Goal: Transaction & Acquisition: Purchase product/service

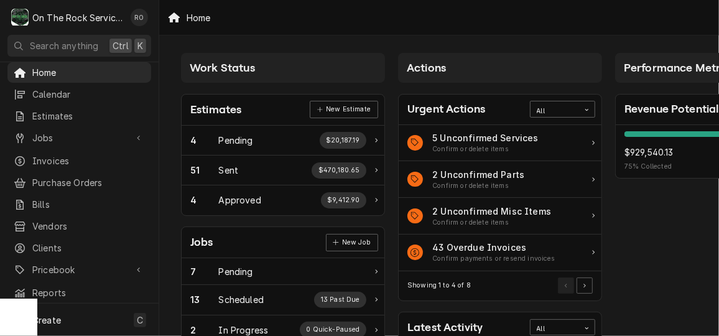
scroll to position [406, 0]
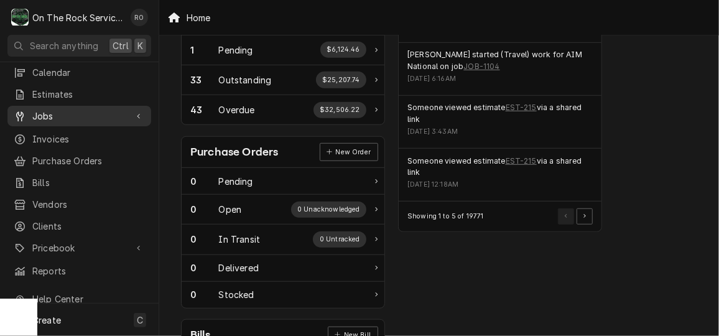
click at [71, 109] on span "Jobs" at bounding box center [79, 115] width 94 height 13
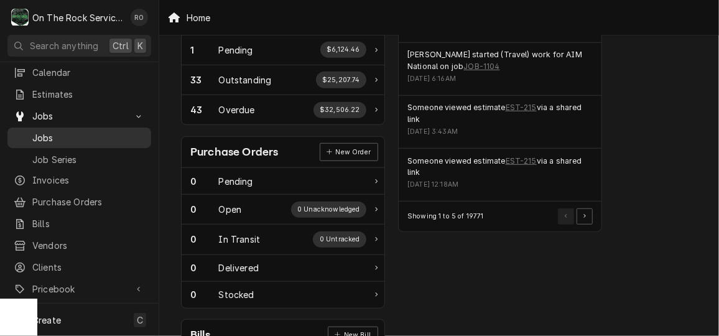
click at [75, 131] on span "Jobs" at bounding box center [88, 137] width 113 height 13
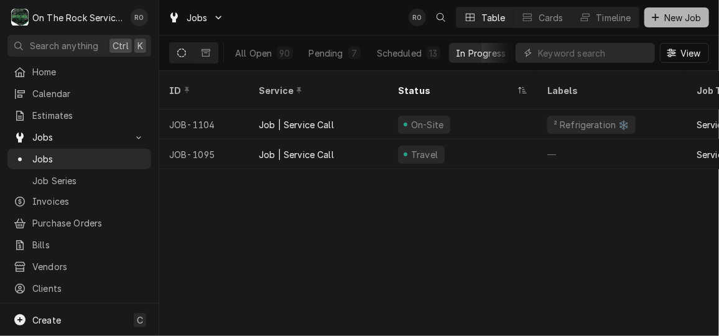
click at [656, 14] on icon "Dynamic Content Wrapper" at bounding box center [655, 17] width 7 height 9
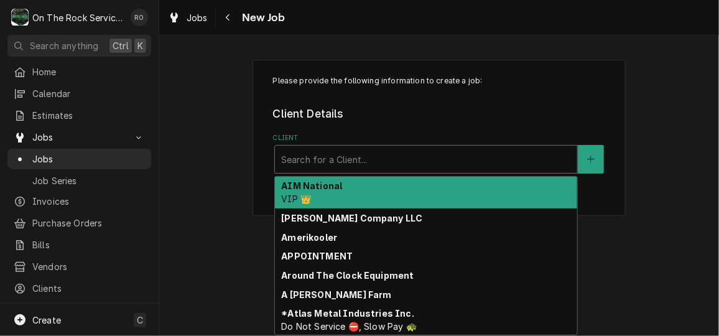
click at [451, 151] on div "Client" at bounding box center [426, 159] width 290 height 22
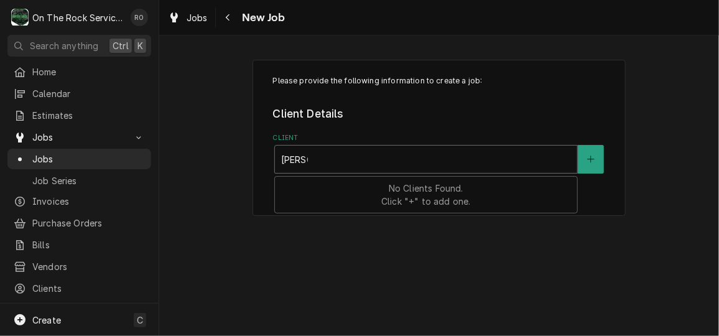
type input "harper"
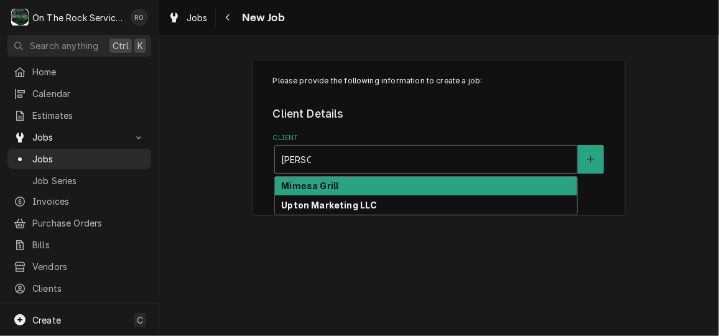
click at [447, 184] on div "Mimosa Grill" at bounding box center [426, 186] width 302 height 19
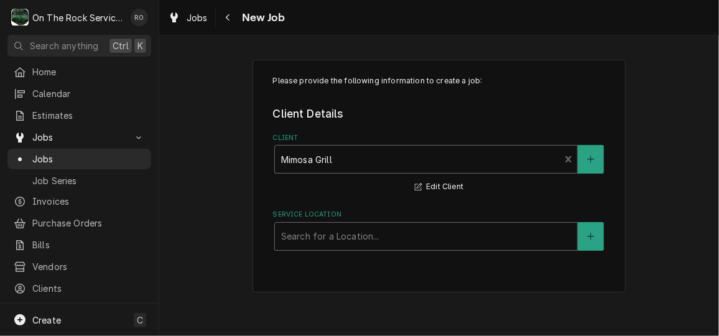
click at [441, 235] on div "Service Location" at bounding box center [426, 236] width 290 height 22
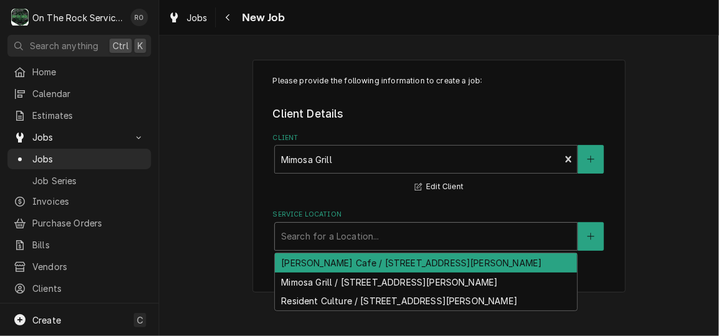
click at [443, 260] on div "Harper’s Cafe / 9101 Pineville-Matthews Rd I, Pineville, NC 28134" at bounding box center [426, 262] width 302 height 19
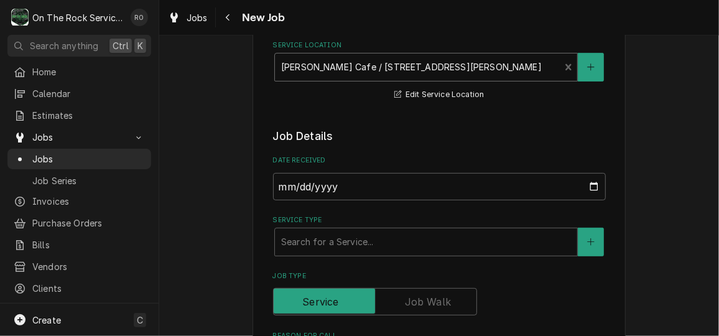
scroll to position [263, 0]
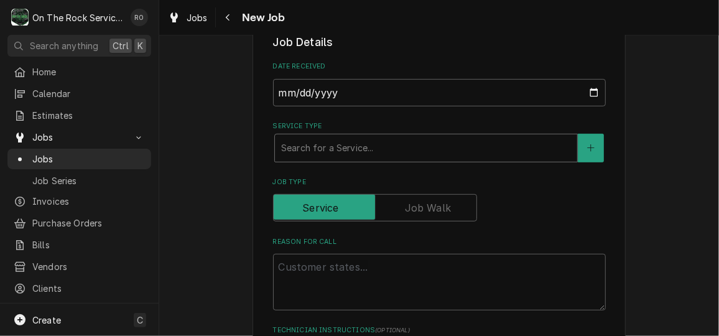
click at [439, 149] on div "Service Type" at bounding box center [426, 148] width 290 height 22
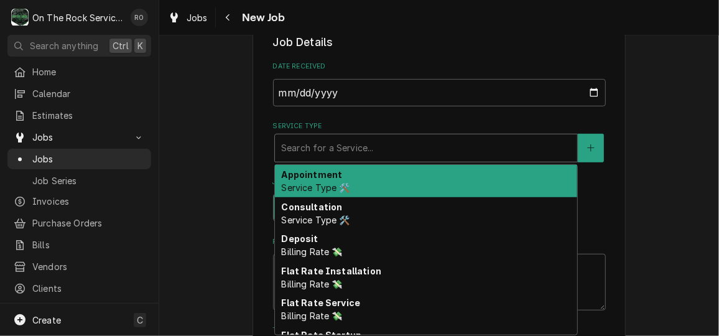
type textarea "x"
type input "s"
type textarea "x"
type input "se"
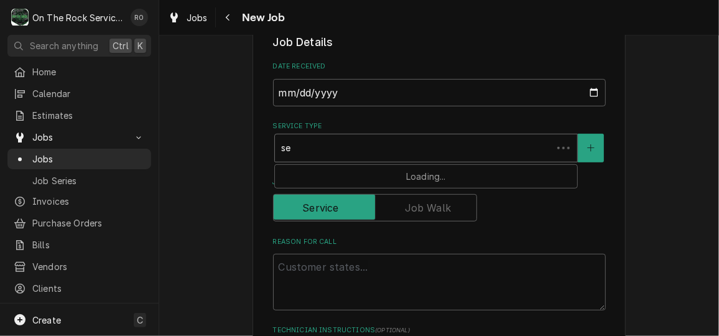
type textarea "x"
type input "ser"
type textarea "x"
type input "serv"
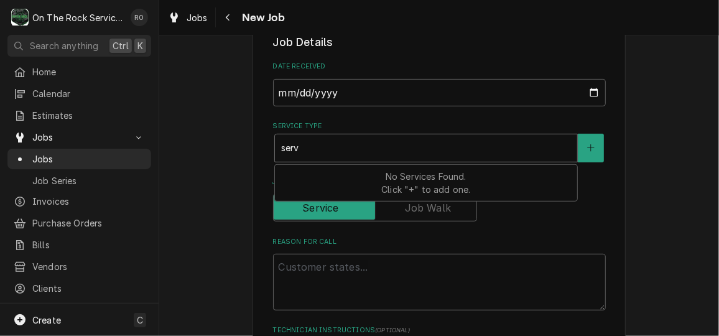
type textarea "x"
type input "servi"
type textarea "x"
type input "servic"
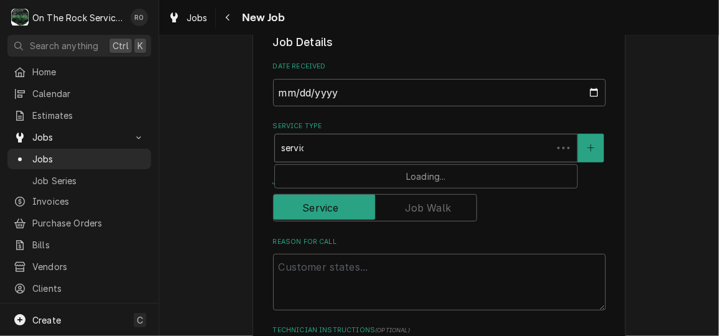
type textarea "x"
type input "service"
type textarea "x"
type input "service v"
type textarea "x"
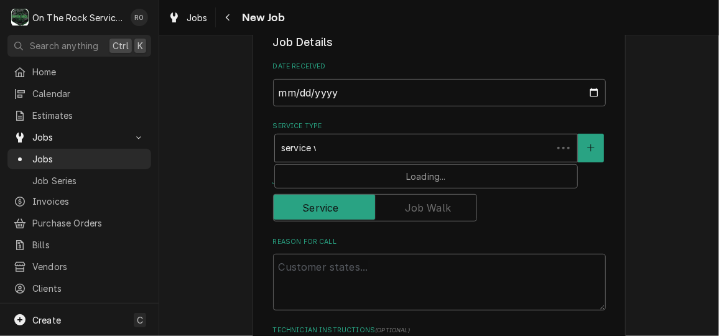
type input "service va"
type textarea "x"
type input "service val"
type textarea "x"
type input "service vall"
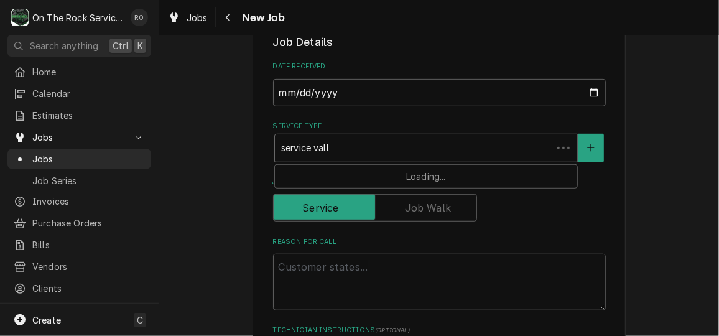
type textarea "x"
type input "service val"
type textarea "x"
type input "service va"
type textarea "x"
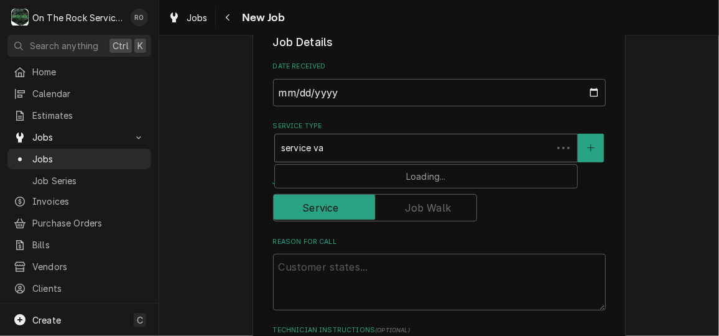
type input "service v"
type textarea "x"
type input "service"
type textarea "x"
type input "service c"
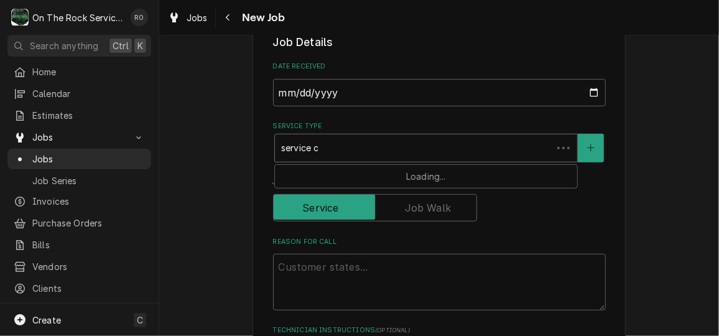
type textarea "x"
type input "service ca"
type textarea "x"
type input "service cal"
type textarea "x"
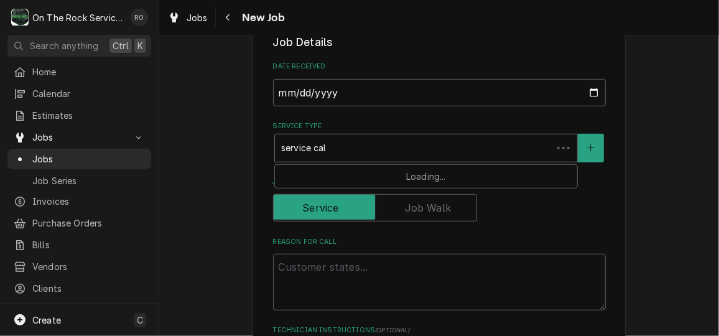
type input "service call"
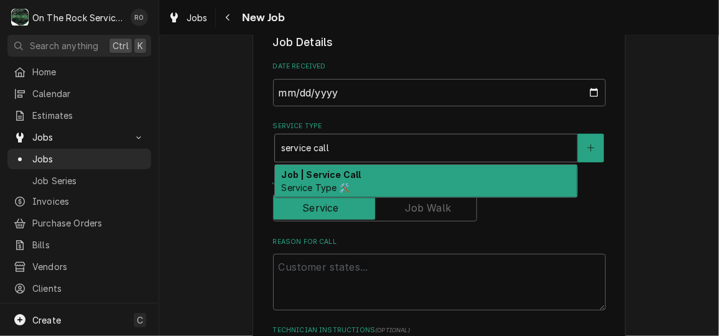
click at [434, 177] on div "Job | Service Call Service Type 🛠️" at bounding box center [426, 181] width 302 height 32
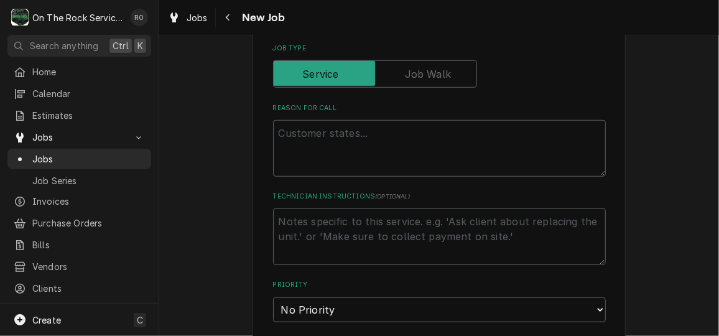
scroll to position [418, 0]
click at [434, 159] on textarea "Reason For Call" at bounding box center [439, 148] width 333 height 56
type textarea "x"
type textarea "D"
type textarea "x"
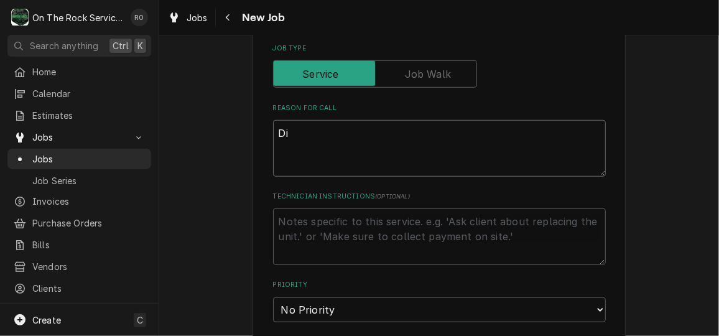
type textarea "Dis"
type textarea "x"
type textarea "Dish"
type textarea "x"
type textarea "Dishw"
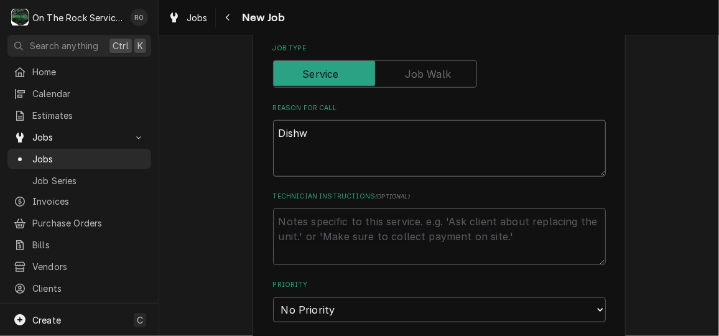
type textarea "x"
type textarea "Dishwa"
type textarea "x"
type textarea "Dishwas"
type textarea "x"
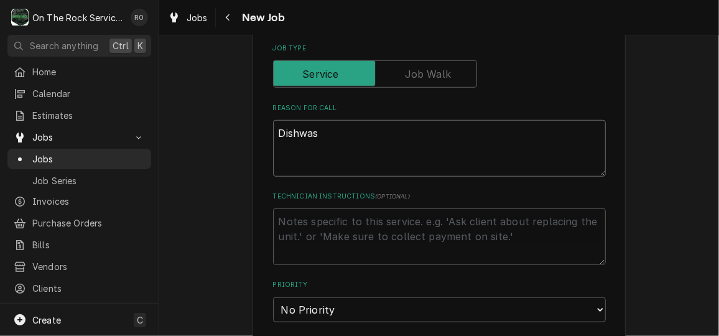
type textarea "Dishwash"
type textarea "x"
type textarea "Dishwashe"
type textarea "x"
type textarea "Dishwasher"
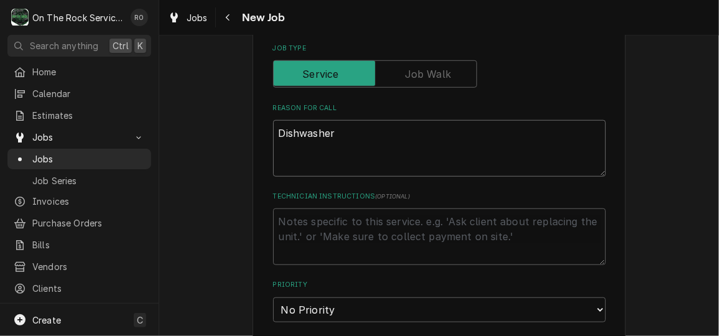
type textarea "x"
type textarea "Dishwasher s"
type textarea "x"
type textarea "Dishwasher smo"
type textarea "x"
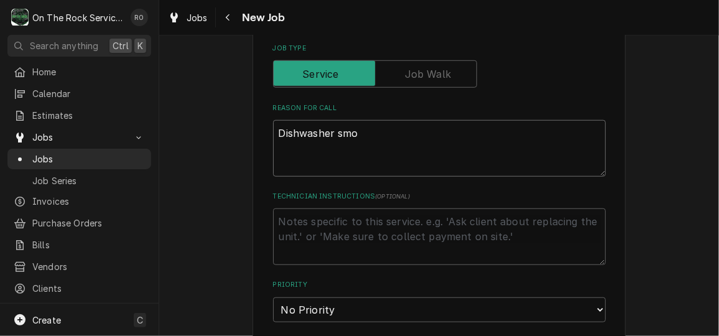
type textarea "Dishwasher smok"
type textarea "x"
type textarea "Dishwasher smokin"
type textarea "x"
type textarea "Dishwasher smoking"
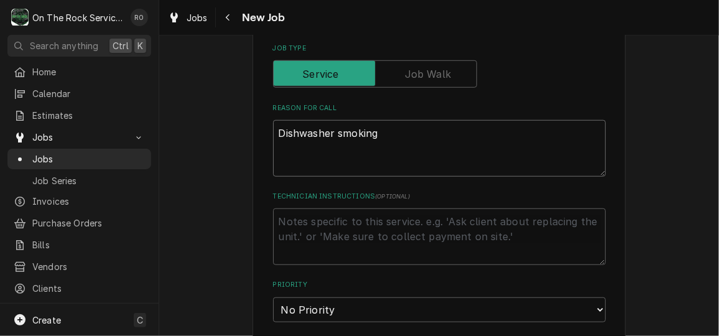
type textarea "x"
type textarea "Dishwasher smoking"
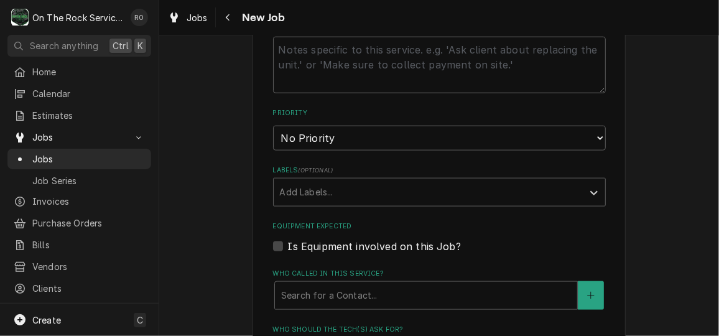
type textarea "x"
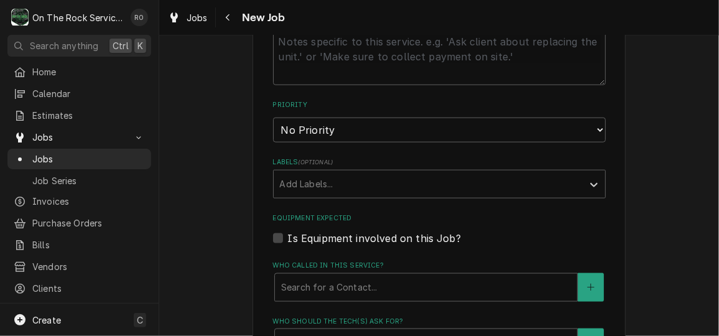
scroll to position [597, 0]
type textarea "Dishwasher smoking"
click at [435, 131] on select "No Priority Urgent High Medium Low" at bounding box center [439, 129] width 333 height 25
select select "1"
click at [273, 117] on select "No Priority Urgent High Medium Low" at bounding box center [439, 129] width 333 height 25
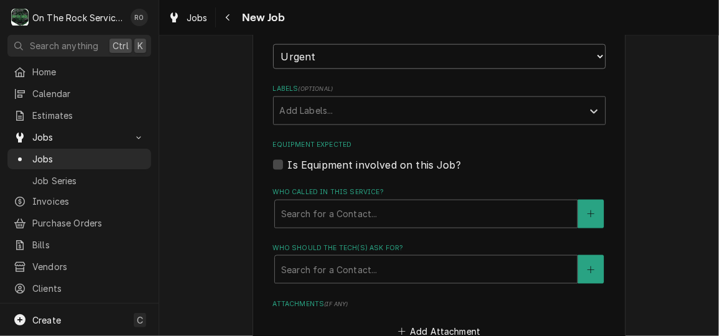
scroll to position [730, 0]
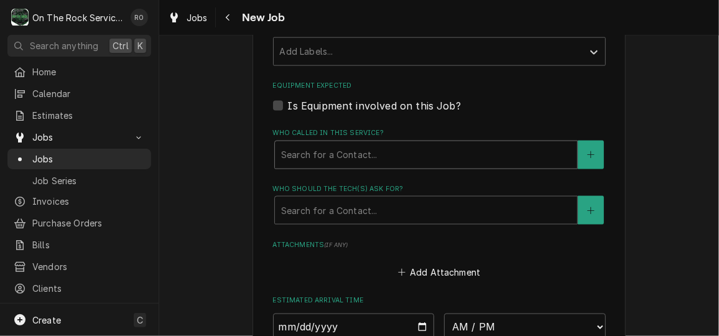
click at [441, 149] on div "Who called in this service?" at bounding box center [426, 155] width 290 height 22
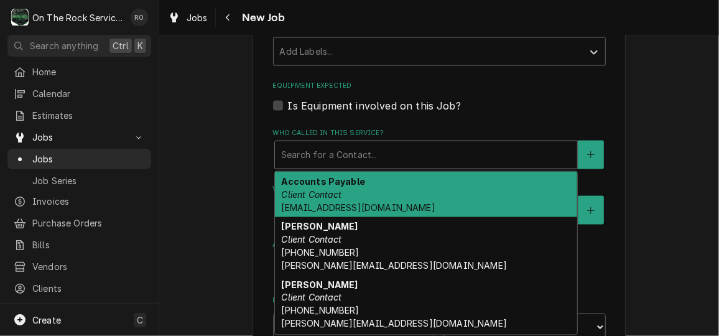
scroll to position [778, 0]
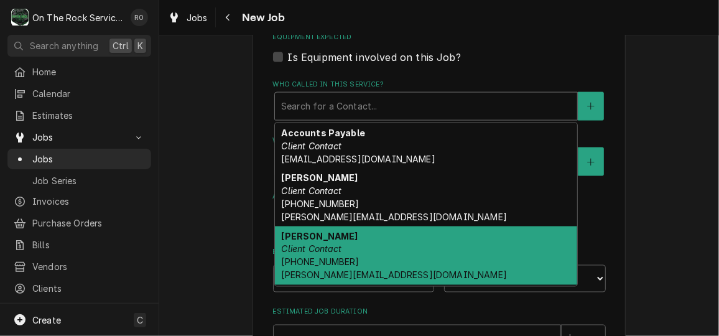
click at [422, 256] on div "Tom Sasser Client Contact (704) 905-1113 tom@burkehospitality.com" at bounding box center [426, 255] width 302 height 58
type textarea "x"
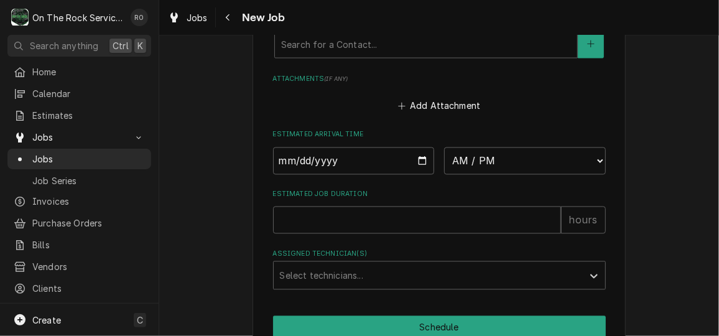
scroll to position [923, 0]
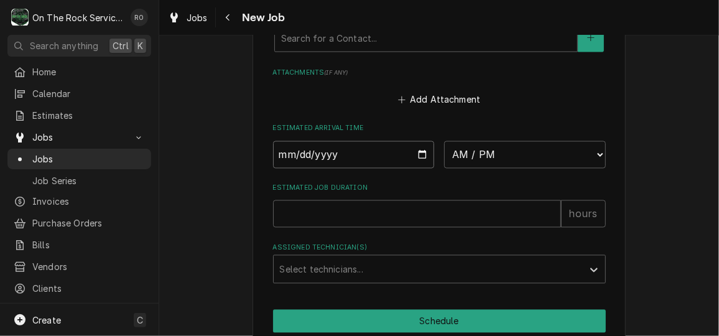
click at [418, 154] on input "Date" at bounding box center [354, 154] width 162 height 27
type input "2025-09-26"
type textarea "x"
click at [522, 156] on select "AM / PM 6:00 AM 6:15 AM 6:30 AM 6:45 AM 7:00 AM 7:15 AM 7:30 AM 7:45 AM 8:00 AM…" at bounding box center [525, 154] width 162 height 27
select select "09:00:00"
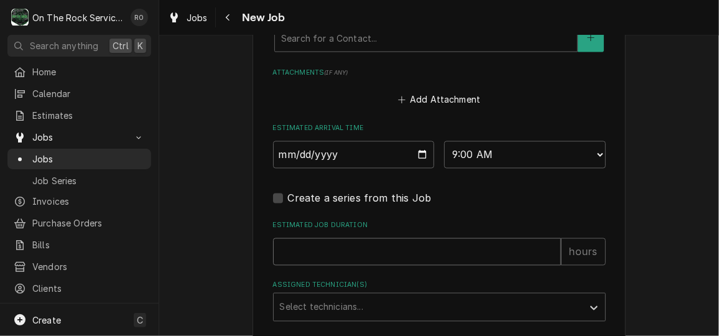
click at [493, 249] on input "Estimated Job Duration" at bounding box center [417, 251] width 288 height 27
type textarea "x"
type input "2"
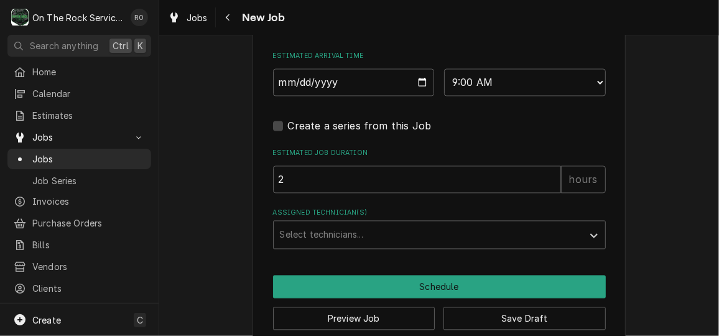
scroll to position [1004, 0]
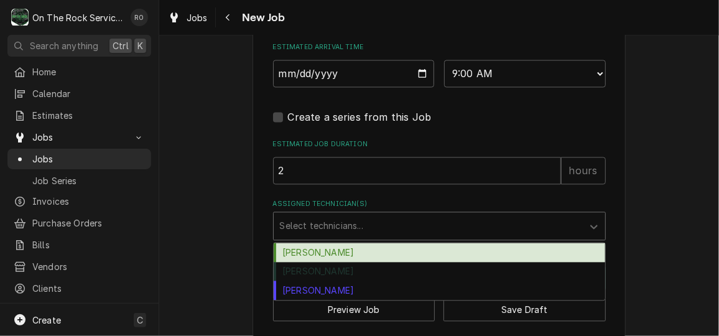
click at [495, 219] on div "Assigned Technician(s)" at bounding box center [428, 226] width 297 height 22
click at [491, 257] on div "Ray Beals" at bounding box center [439, 252] width 331 height 19
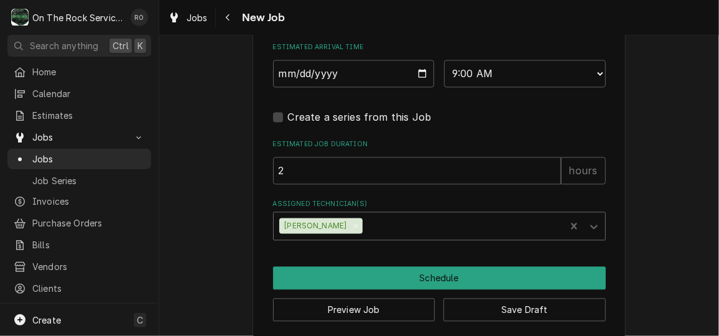
scroll to position [1016, 0]
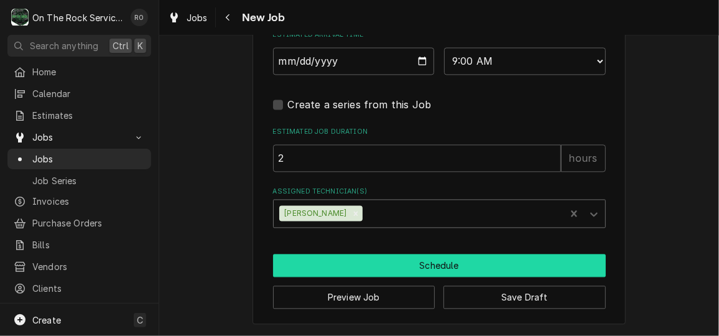
click at [500, 269] on button "Schedule" at bounding box center [439, 265] width 333 height 23
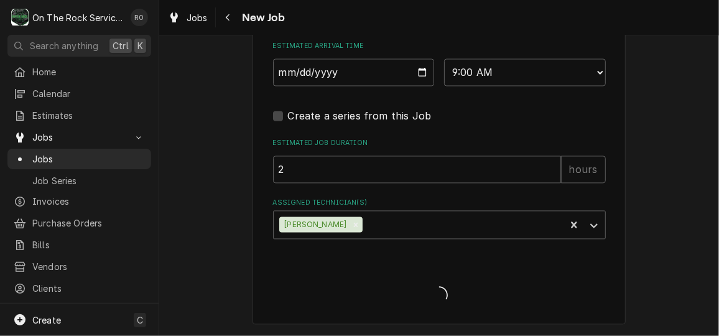
scroll to position [1005, 0]
type textarea "x"
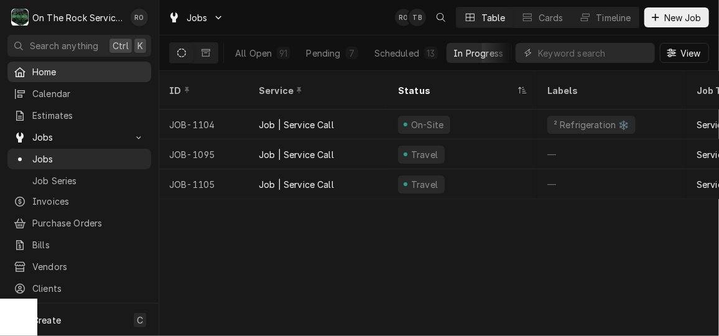
click at [60, 67] on span "Home" at bounding box center [88, 71] width 113 height 13
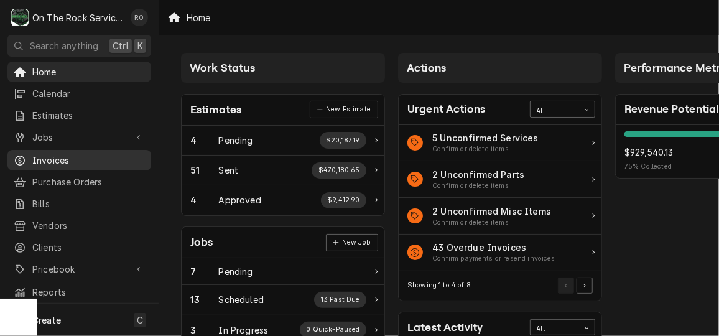
click at [65, 152] on div "Invoices" at bounding box center [79, 160] width 139 height 16
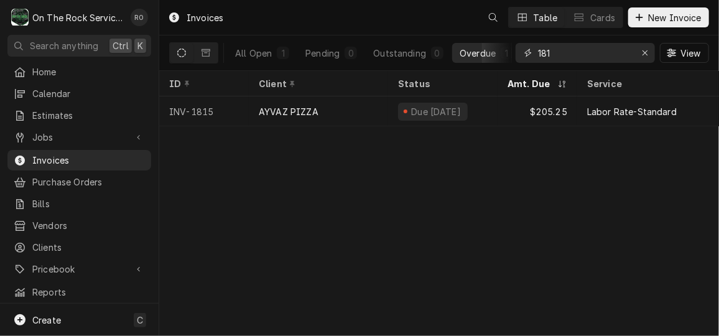
click at [577, 56] on input "181" at bounding box center [584, 53] width 93 height 20
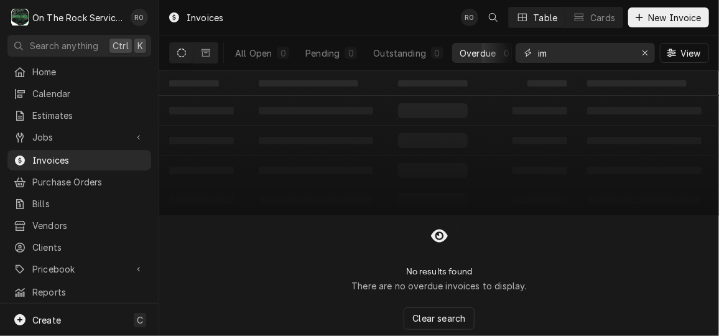
type input "i"
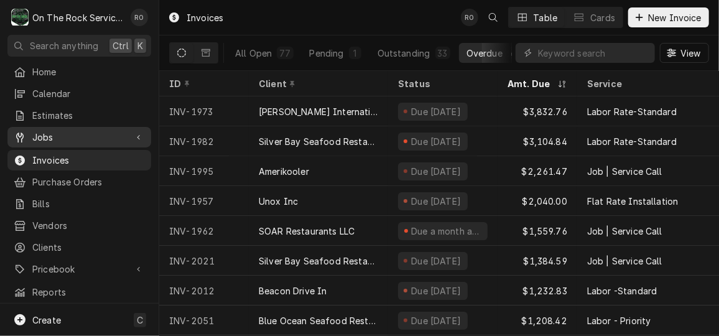
click at [45, 131] on span "Jobs" at bounding box center [79, 137] width 94 height 13
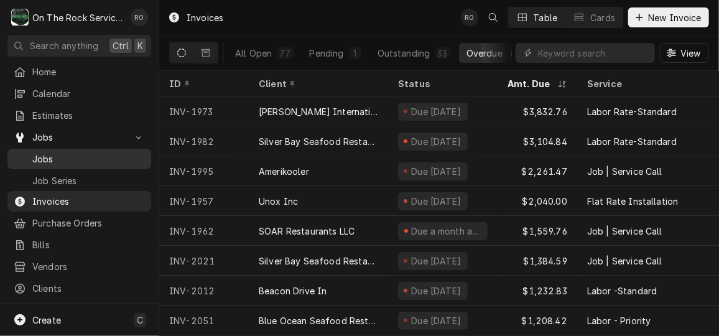
click at [57, 151] on div "Jobs" at bounding box center [79, 159] width 139 height 16
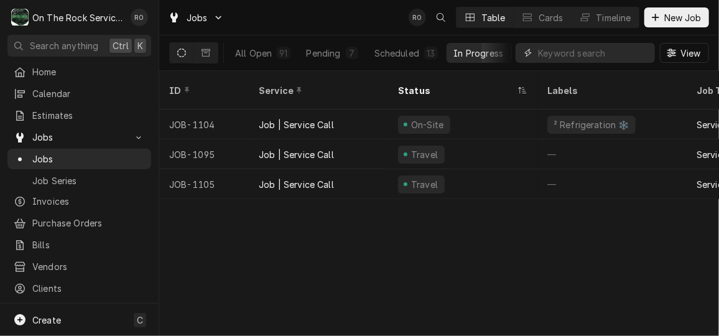
click at [619, 58] on input "Dynamic Content Wrapper" at bounding box center [593, 53] width 111 height 20
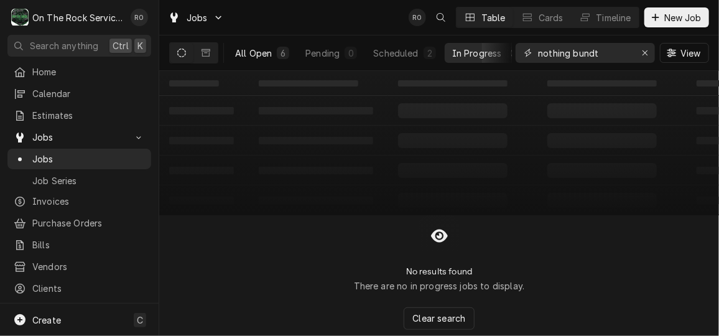
type input "nothing bundt"
click at [274, 53] on button "All Open 6" at bounding box center [262, 53] width 69 height 20
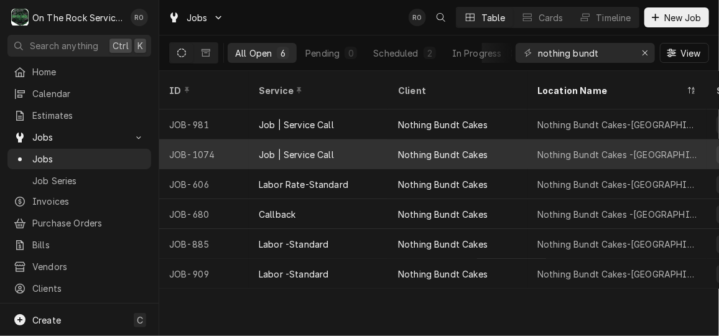
click at [331, 139] on div "Job | Service Call" at bounding box center [318, 154] width 139 height 30
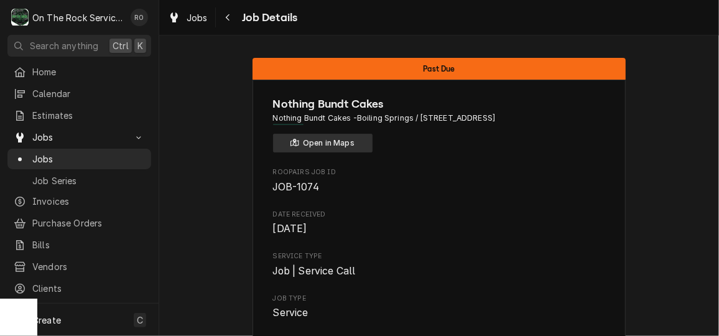
drag, startPoint x: 345, startPoint y: 150, endPoint x: 501, endPoint y: 287, distance: 207.5
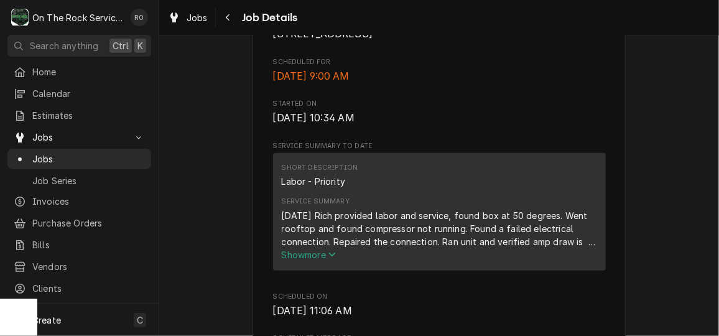
scroll to position [336, 0]
click at [318, 259] on span "Show more" at bounding box center [309, 253] width 55 height 11
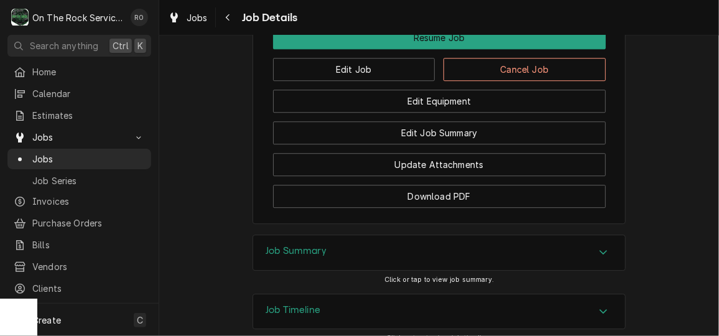
scroll to position [1422, 0]
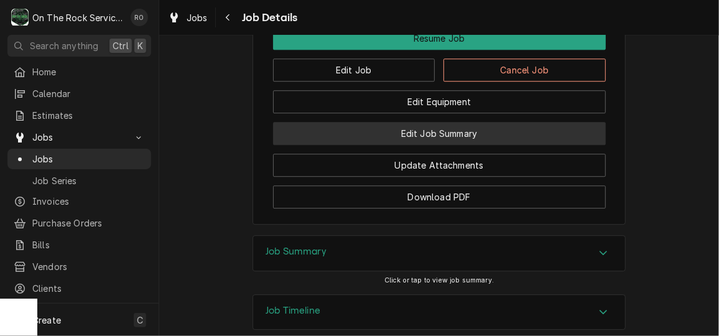
click at [430, 145] on button "Edit Job Summary" at bounding box center [439, 133] width 333 height 23
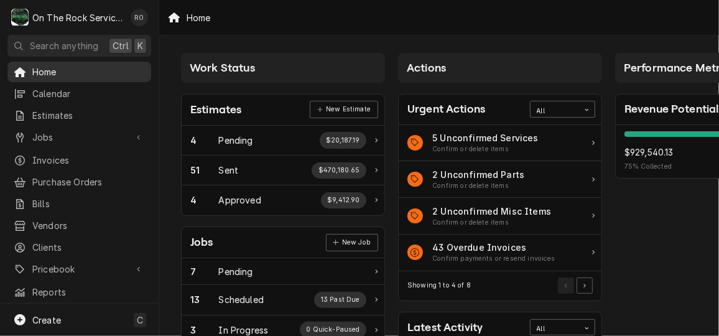
click at [78, 67] on span "Home" at bounding box center [88, 71] width 113 height 13
click at [67, 154] on span "Invoices" at bounding box center [88, 160] width 113 height 13
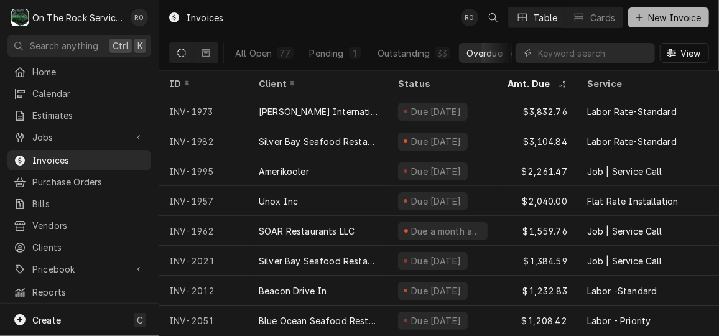
click at [663, 16] on span "New Invoice" at bounding box center [674, 17] width 58 height 13
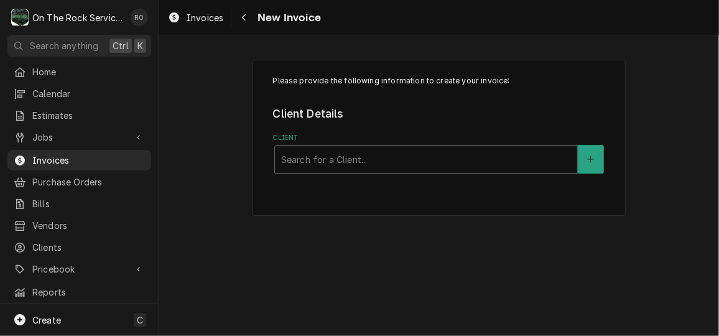
click at [423, 155] on div "Client" at bounding box center [426, 159] width 290 height 22
type input "imperial"
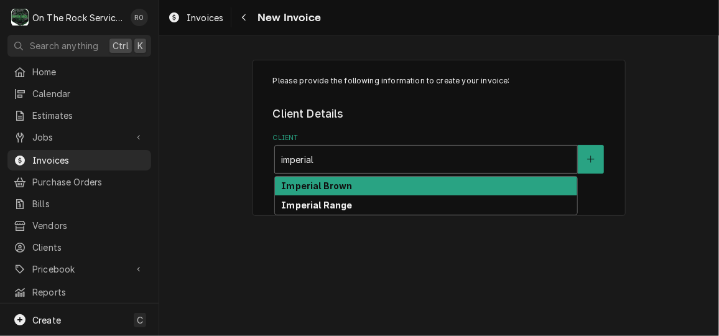
click at [422, 176] on div "Imperial Brown Imperial Range" at bounding box center [425, 195] width 303 height 39
click at [426, 186] on div "Imperial Brown" at bounding box center [426, 186] width 302 height 19
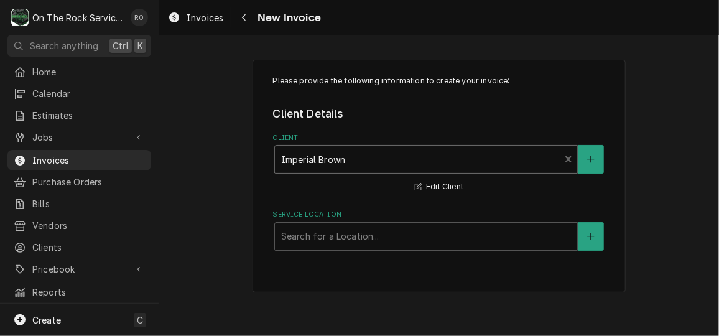
click at [429, 220] on div "Service Location Search for a Location..." at bounding box center [439, 230] width 333 height 40
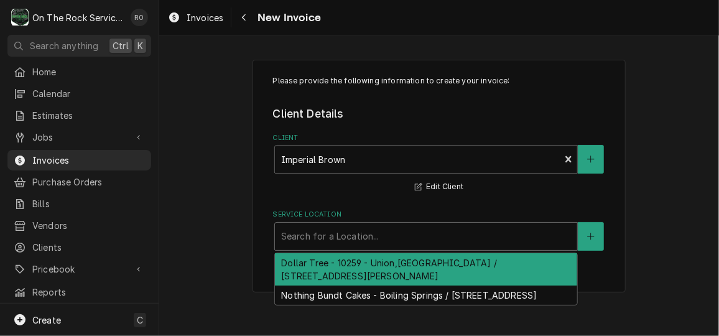
click at [432, 237] on div "Service Location" at bounding box center [426, 236] width 290 height 22
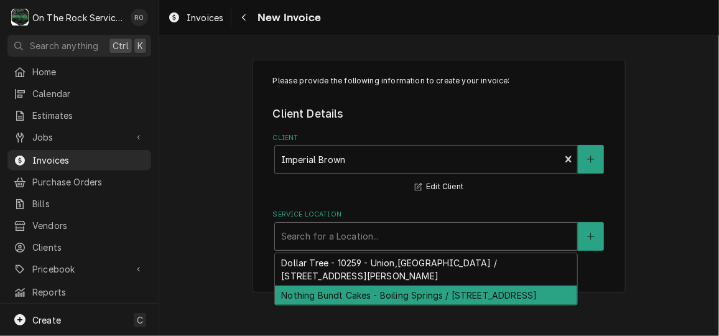
click at [439, 285] on div "Nothing Bundt Cakes - Boiling Springs / 4406 SC-9, Boiling Springs, SC 29316" at bounding box center [426, 294] width 302 height 19
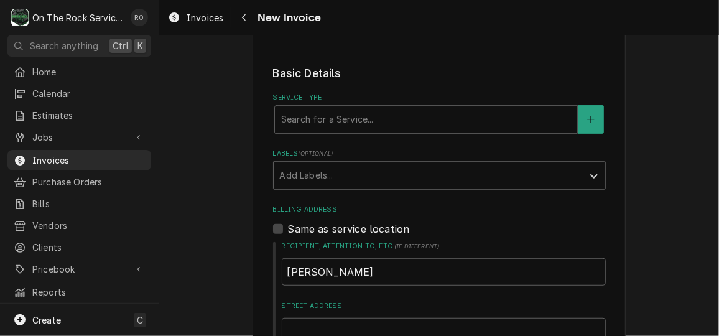
scroll to position [274, 0]
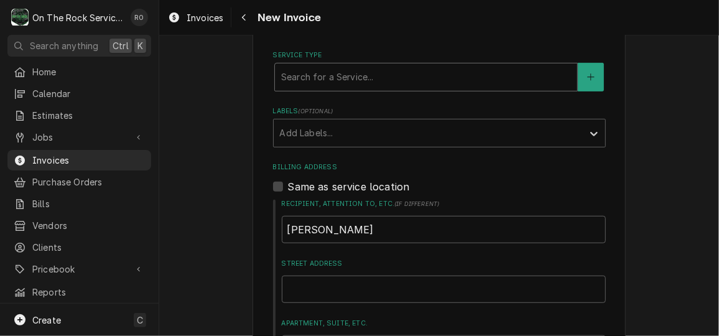
click at [423, 70] on div "Service Type" at bounding box center [426, 77] width 290 height 22
type input "labor"
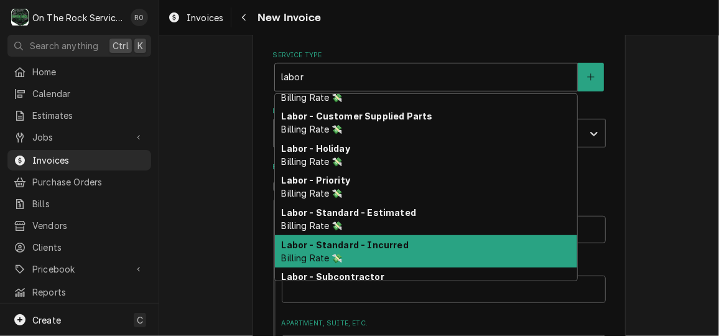
scroll to position [70, 0]
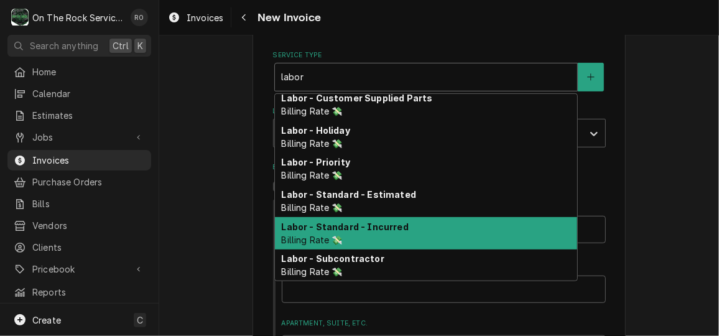
click at [420, 237] on div "Labor - Standard - Incurred Billing Rate 💸" at bounding box center [426, 233] width 302 height 32
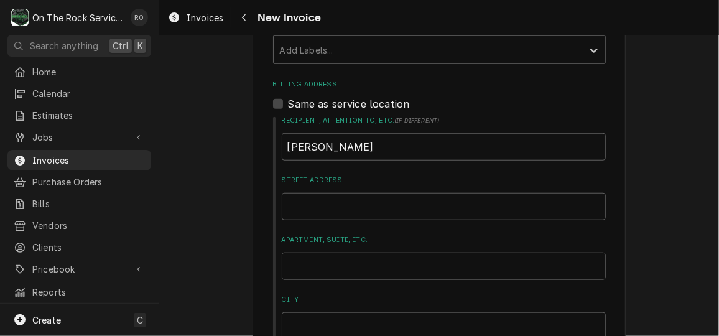
scroll to position [393, 0]
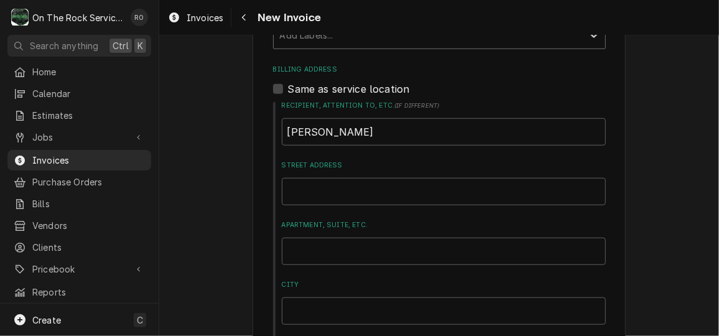
click at [441, 42] on div "Labels" at bounding box center [428, 35] width 297 height 22
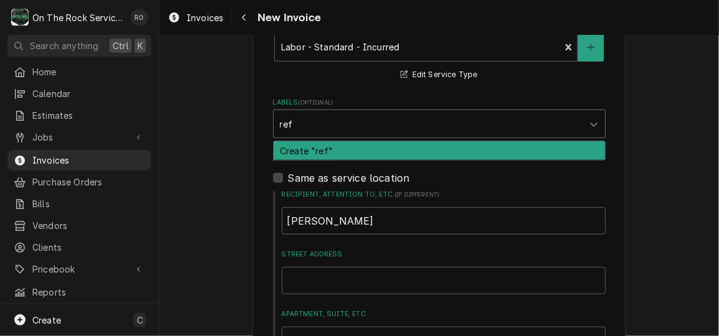
scroll to position [304, 0]
type input "r"
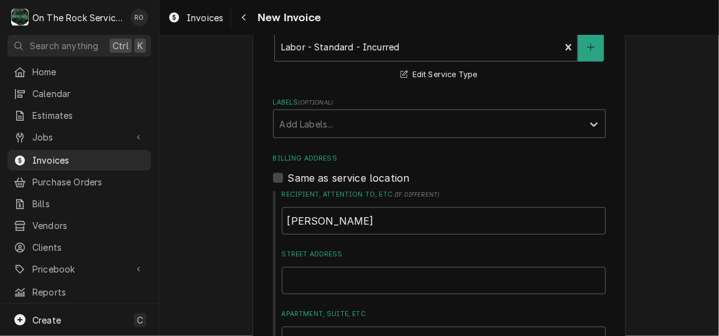
click at [589, 76] on div "Service Type Labor - Standard - Incurred Billing Rate 💸 Edit Service Type" at bounding box center [439, 52] width 333 height 62
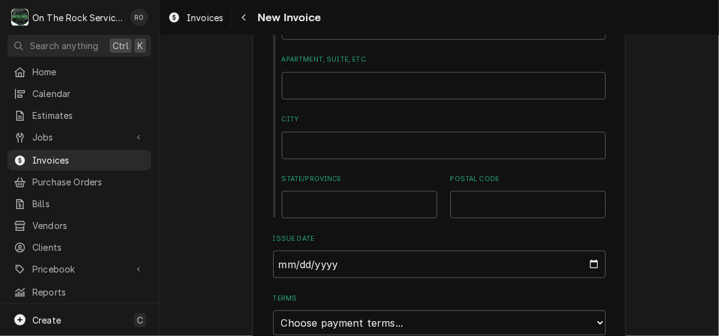
scroll to position [717, 0]
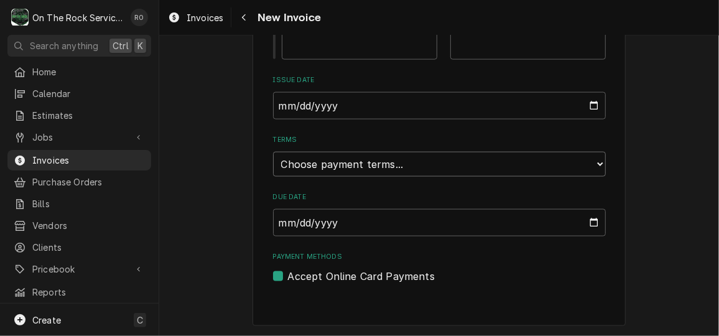
click at [551, 160] on select "Choose payment terms... Same Day Net 7 Net 14 Net 21 Net 30 Net 45 Net 60 Net 90" at bounding box center [439, 164] width 333 height 25
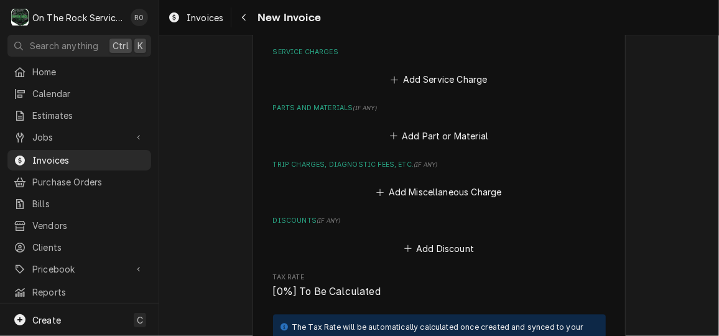
scroll to position [1006, 0]
click at [433, 193] on button "Add Miscellaneous Charge" at bounding box center [438, 191] width 129 height 17
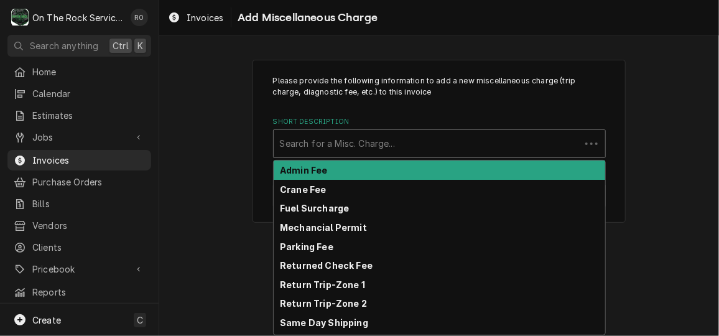
click at [423, 152] on div "Short Description" at bounding box center [427, 143] width 294 height 22
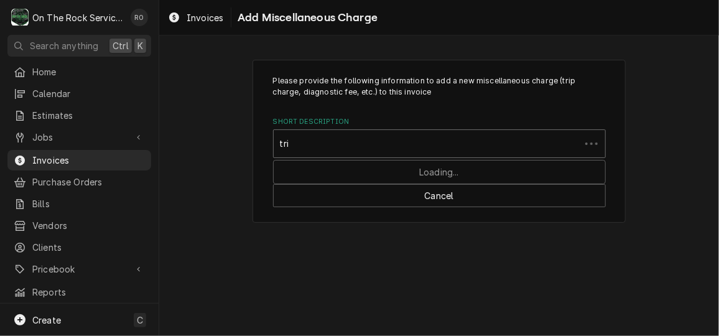
type input "trip"
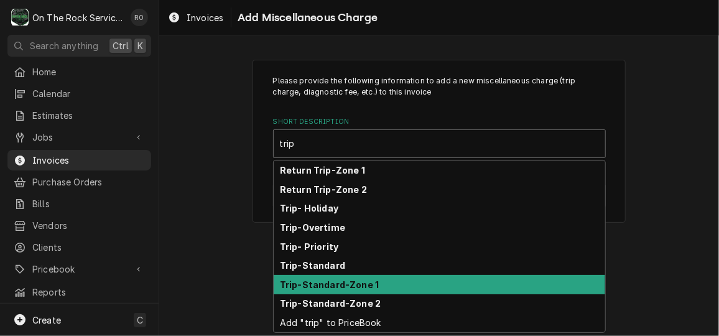
click at [407, 285] on div "Trip-Standard-Zone 1" at bounding box center [439, 284] width 331 height 19
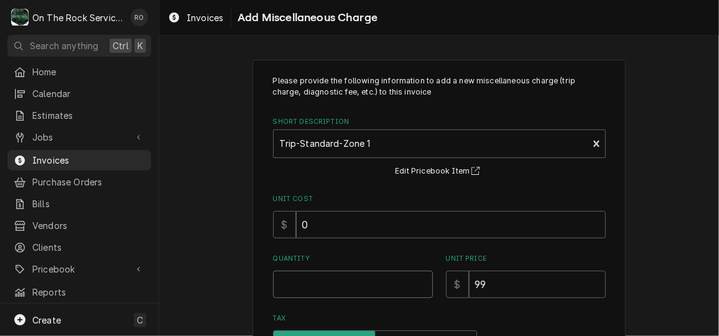
click at [363, 283] on input "Quantity" at bounding box center [353, 283] width 160 height 27
type textarea "x"
type input "1"
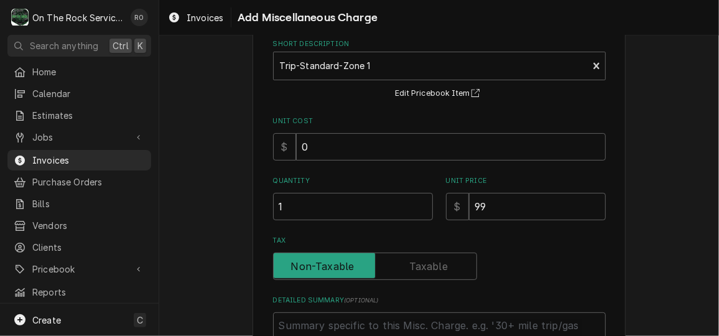
scroll to position [78, 0]
click at [319, 277] on input "Tax" at bounding box center [375, 265] width 193 height 27
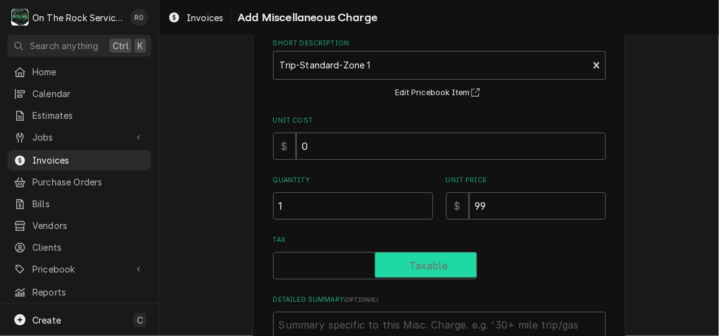
checkbox input "true"
type textarea "x"
click at [362, 269] on input "Tax" at bounding box center [375, 265] width 193 height 27
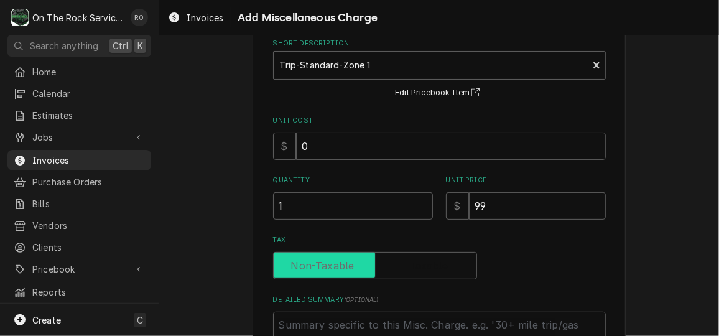
checkbox input "false"
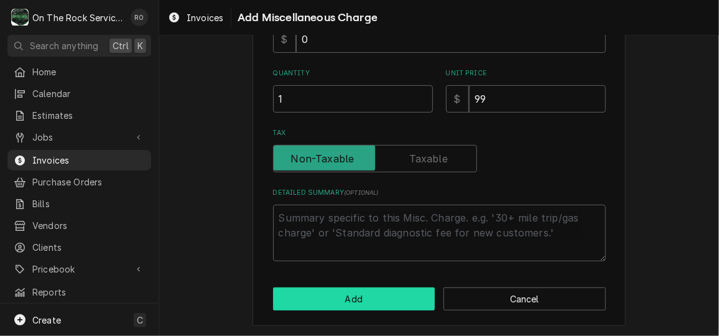
click at [361, 294] on button "Add" at bounding box center [354, 298] width 162 height 23
type textarea "x"
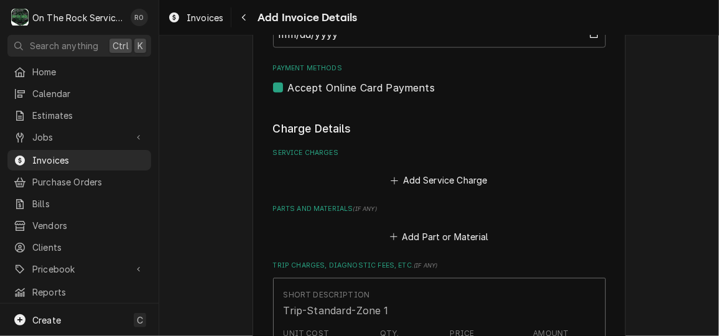
scroll to position [905, 0]
click at [437, 182] on button "Add Service Charge" at bounding box center [439, 181] width 101 height 17
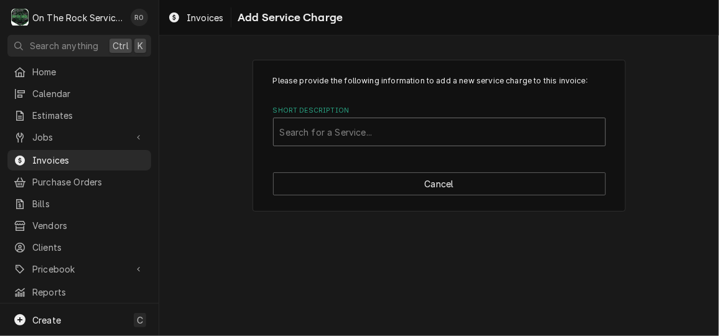
click at [407, 139] on div "Short Description" at bounding box center [439, 132] width 319 height 22
type input "labor"
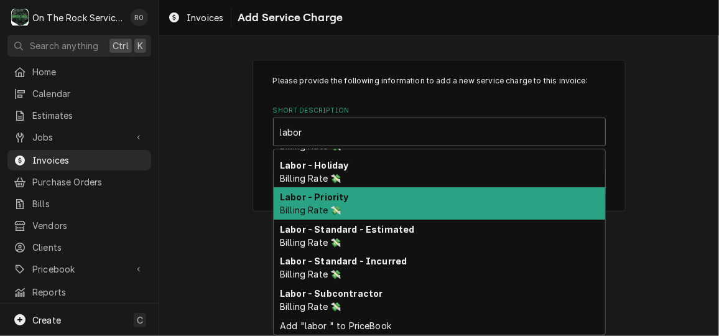
scroll to position [90, 0]
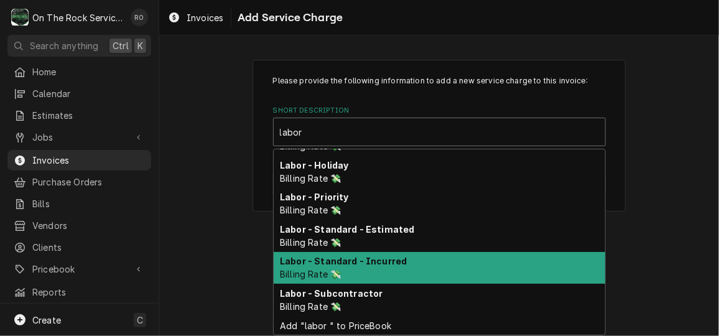
click at [405, 252] on div "Labor - Standard - Incurred Billing Rate 💸" at bounding box center [439, 268] width 331 height 32
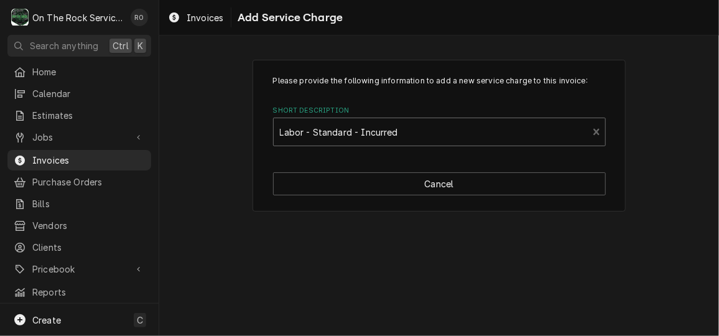
type textarea "x"
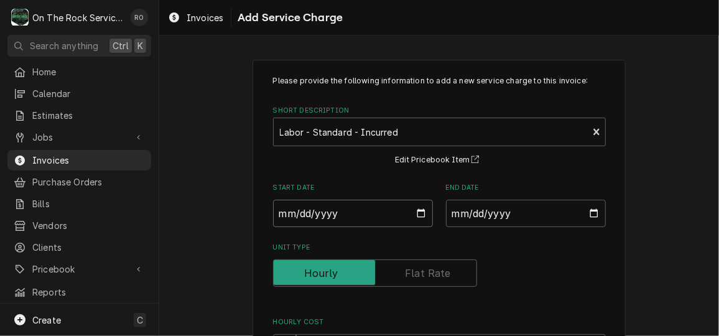
click at [421, 215] on input "Start Date" at bounding box center [353, 213] width 160 height 27
type input "2025-09-13"
type textarea "x"
click at [587, 211] on input "End Date" at bounding box center [526, 213] width 160 height 27
type input "2025-09-13"
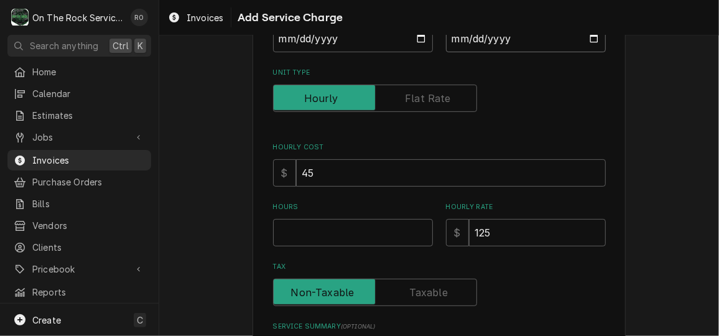
scroll to position [176, 0]
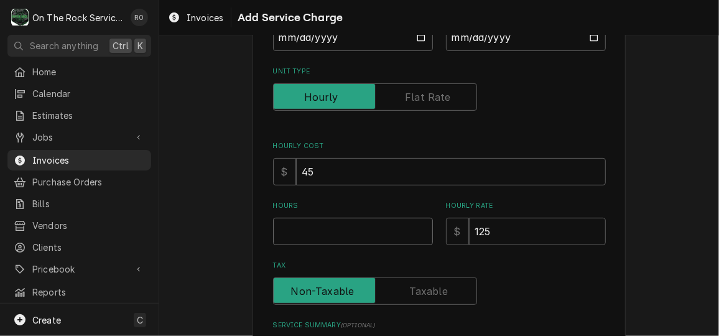
click at [340, 223] on input "Hours" at bounding box center [353, 231] width 160 height 27
type textarea "x"
type input "1"
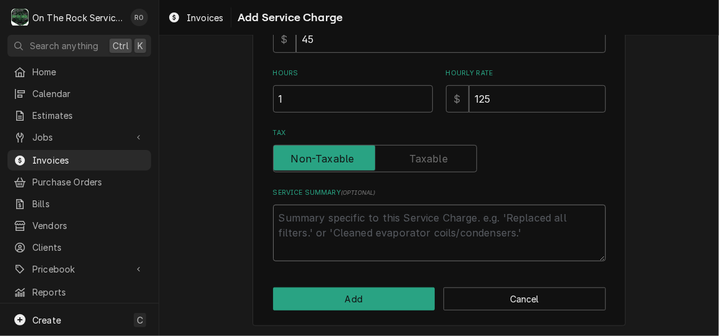
click at [397, 232] on textarea "Service Summary ( optional )" at bounding box center [439, 233] width 333 height 56
paste textarea "9/13/25 Rich provided labor and service, found box at 50 degrees. Went rooftop …"
type textarea "x"
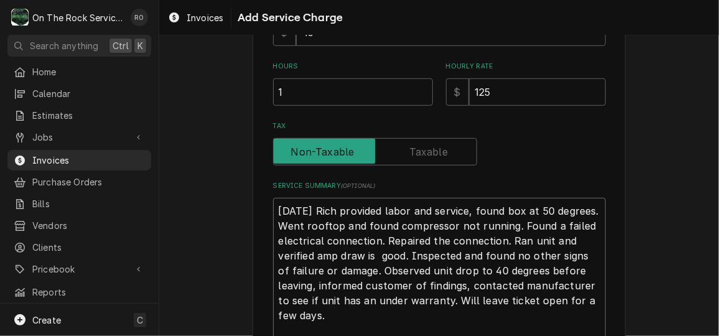
scroll to position [398, 0]
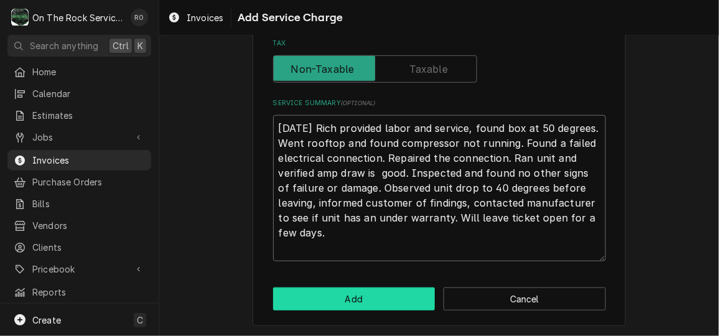
type textarea "9/13/25 Rich provided labor and service, found box at 50 degrees. Went rooftop …"
click at [359, 297] on button "Add" at bounding box center [354, 298] width 162 height 23
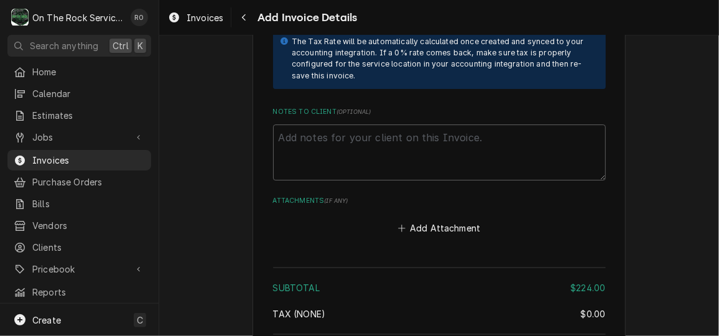
scroll to position [1764, 0]
click at [448, 221] on button "Add Attachment" at bounding box center [438, 226] width 87 height 17
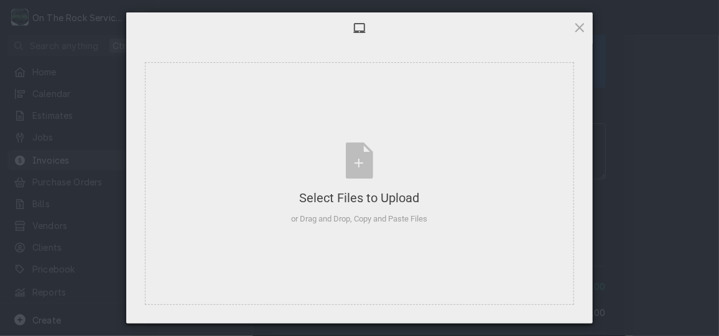
type textarea "x"
click at [364, 160] on div "Select Files to Upload or Drag and Drop, Copy and Paste Files" at bounding box center [360, 183] width 136 height 83
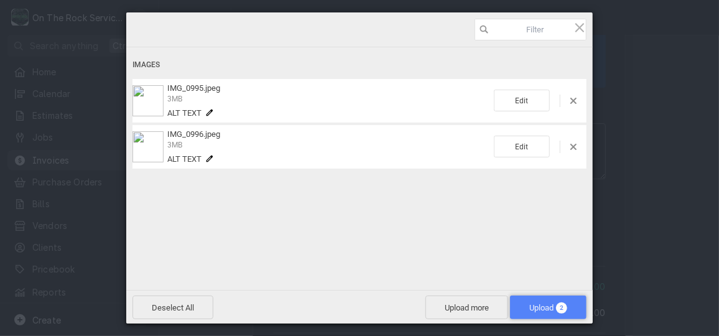
click at [532, 308] on span "Upload 2" at bounding box center [548, 307] width 38 height 9
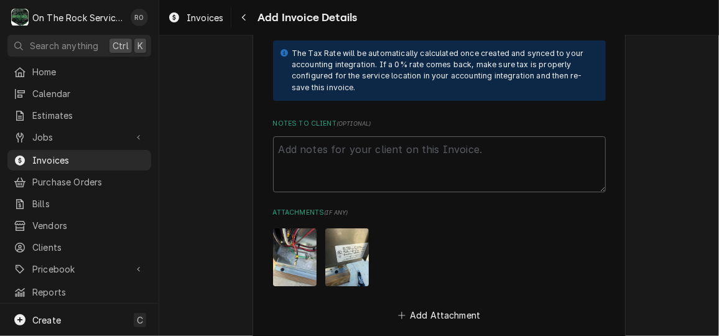
scroll to position [2001, 0]
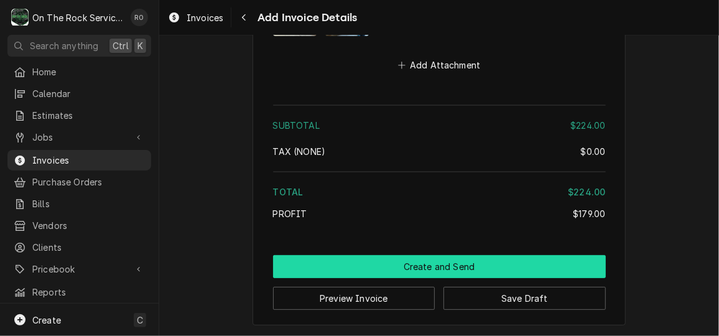
click at [532, 267] on button "Create and Send" at bounding box center [439, 266] width 333 height 23
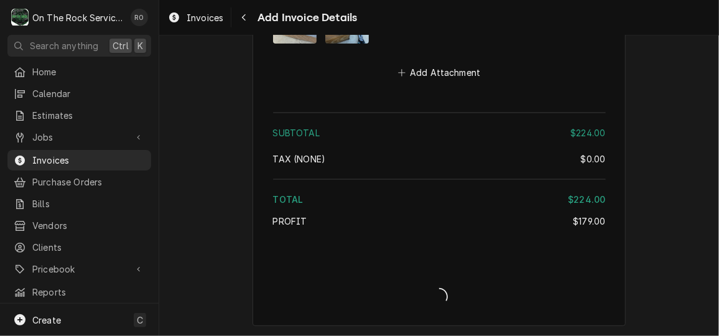
type textarea "x"
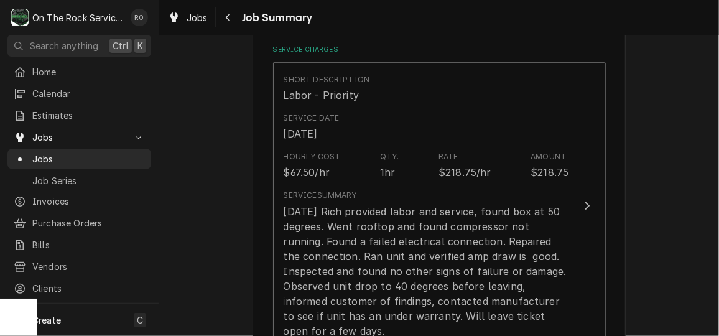
scroll to position [300, 0]
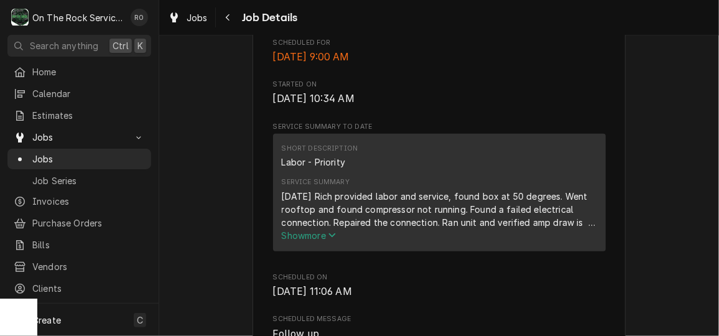
scroll to position [354, 0]
click at [329, 240] on icon "Service Summary" at bounding box center [331, 235] width 7 height 9
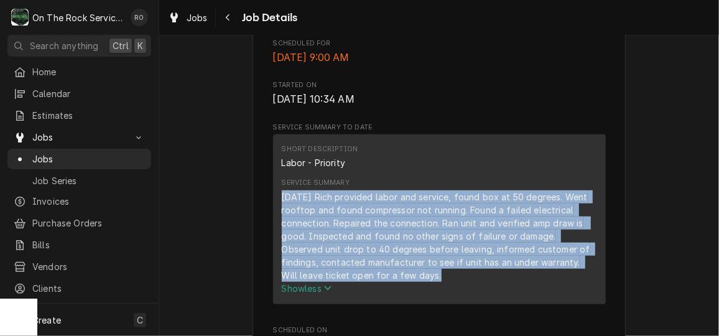
drag, startPoint x: 277, startPoint y: 212, endPoint x: 415, endPoint y: 302, distance: 164.8
click at [415, 295] on div "[DATE] Rich provided labor and service, found box at 50 degrees. Went rooftop a…" at bounding box center [439, 242] width 315 height 104
copy div "[DATE] Rich provided labor and service, found box at 50 degrees. Went rooftop a…"
click at [83, 65] on span "Home" at bounding box center [88, 71] width 113 height 13
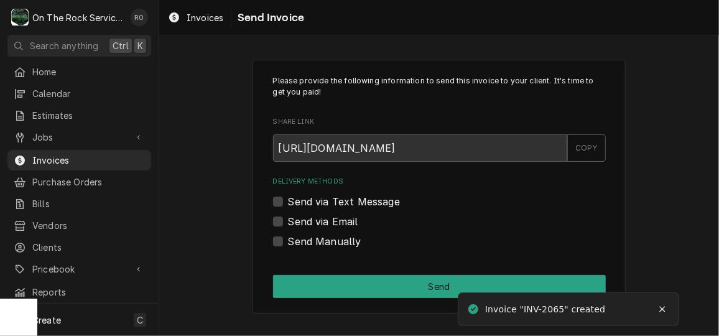
click at [284, 226] on div "Send via Email" at bounding box center [439, 221] width 333 height 15
click at [288, 221] on label "Send via Email" at bounding box center [323, 221] width 70 height 15
click at [288, 221] on input "Send via Email" at bounding box center [454, 227] width 333 height 27
checkbox input "true"
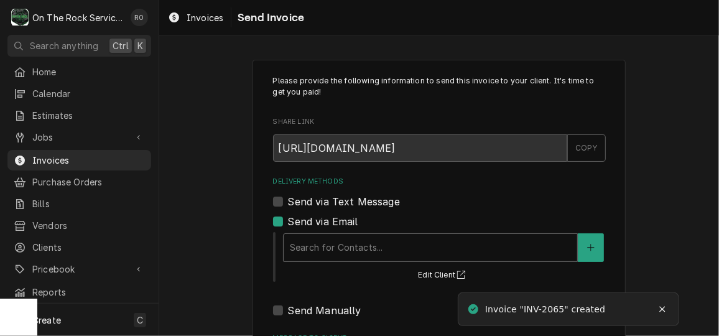
click at [321, 241] on div "Delivery Methods" at bounding box center [430, 247] width 281 height 22
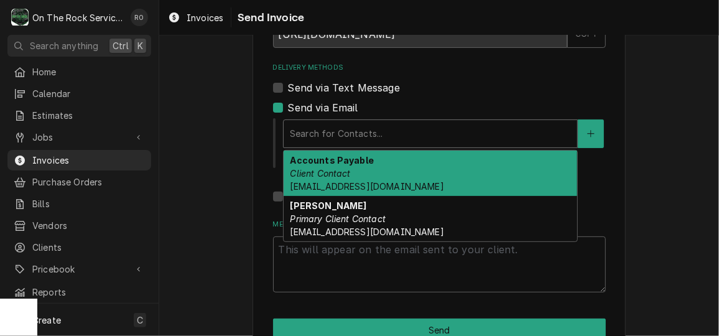
scroll to position [115, 0]
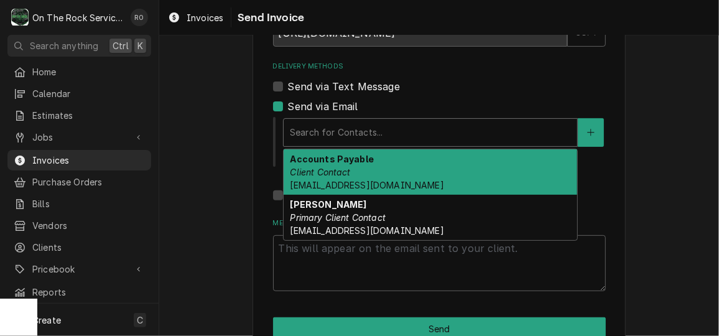
click at [482, 184] on div "Accounts Payable Client Contact apinvoices@imperial-brown.com" at bounding box center [429, 171] width 293 height 45
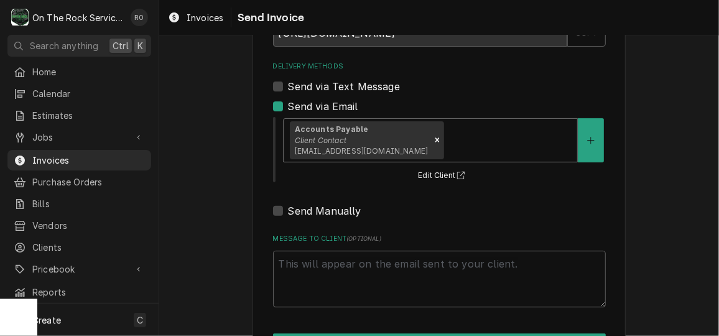
scroll to position [162, 0]
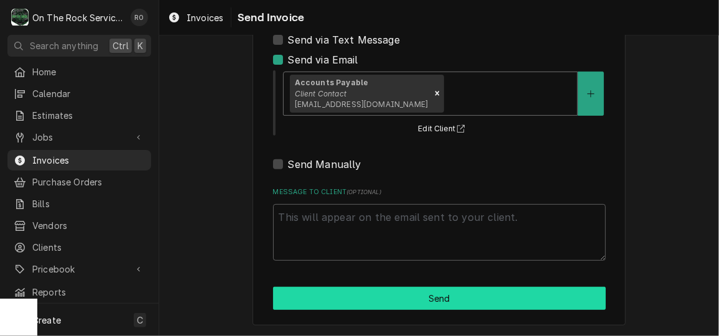
click at [509, 303] on button "Send" at bounding box center [439, 298] width 333 height 23
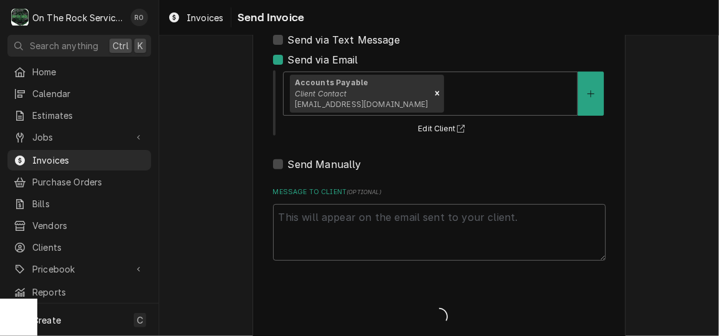
type textarea "x"
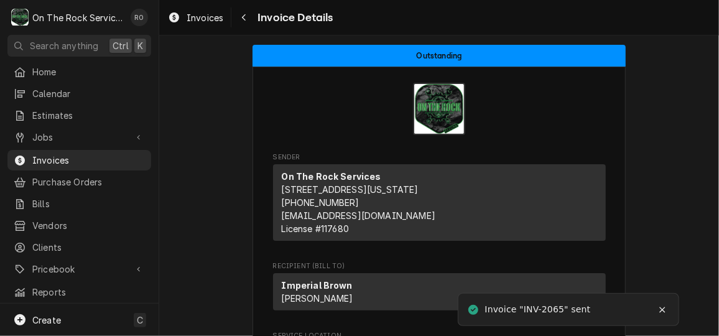
click at [509, 303] on div "Invoice "INV-2065" sent" at bounding box center [539, 309] width 108 height 13
click at [124, 71] on span "Home" at bounding box center [88, 71] width 113 height 13
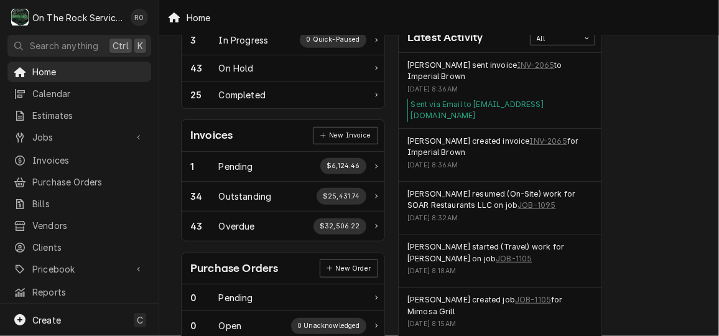
scroll to position [290, 0]
click at [86, 68] on span "Home" at bounding box center [88, 71] width 113 height 13
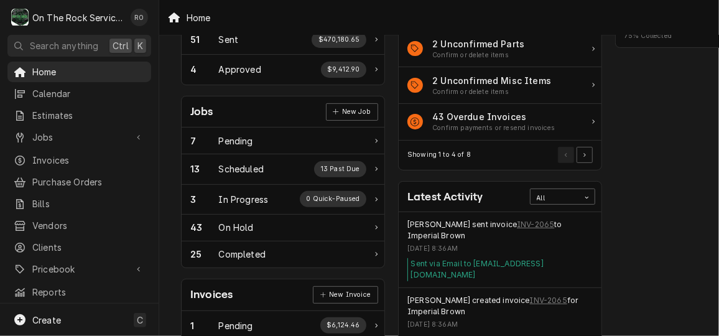
scroll to position [132, 0]
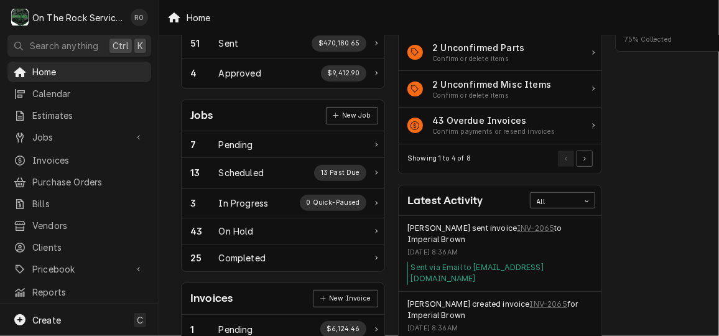
scroll to position [126, 0]
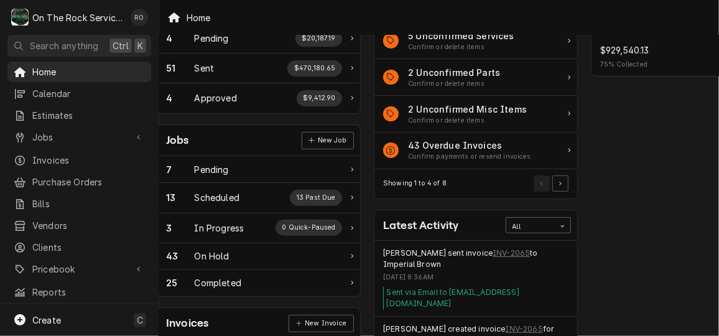
scroll to position [93, 24]
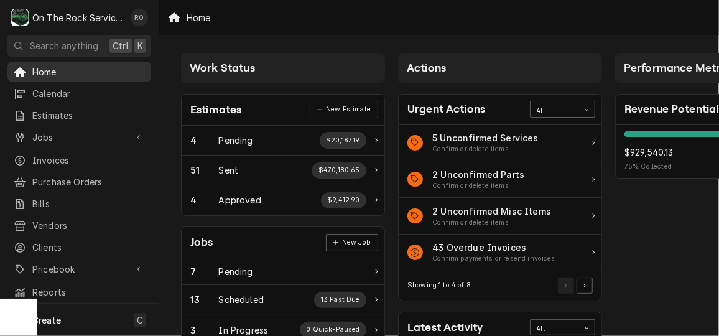
click at [98, 68] on span "Home" at bounding box center [88, 71] width 113 height 13
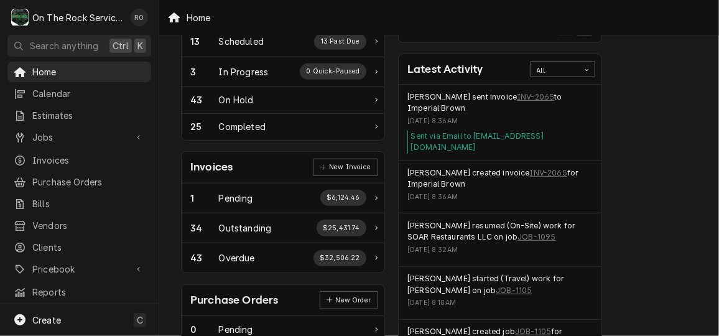
scroll to position [257, 0]
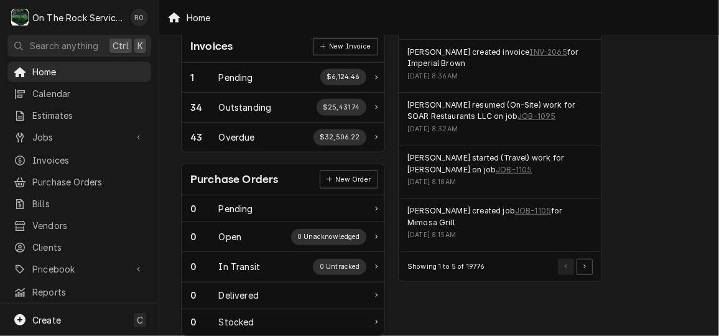
scroll to position [378, 0]
drag, startPoint x: 687, startPoint y: 260, endPoint x: 629, endPoint y: 226, distance: 67.5
drag, startPoint x: 629, startPoint y: 226, endPoint x: 658, endPoint y: 309, distance: 88.1
click at [658, 309] on div "Performance Metrics Revenue Potential All 75% $929,540.13 75 % Collected $318,1…" at bounding box center [717, 72] width 217 height 807
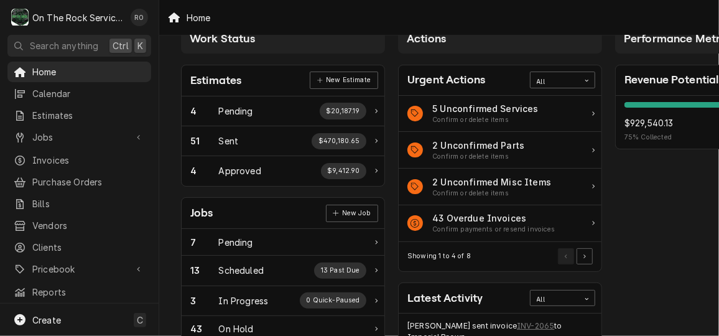
scroll to position [42, 0]
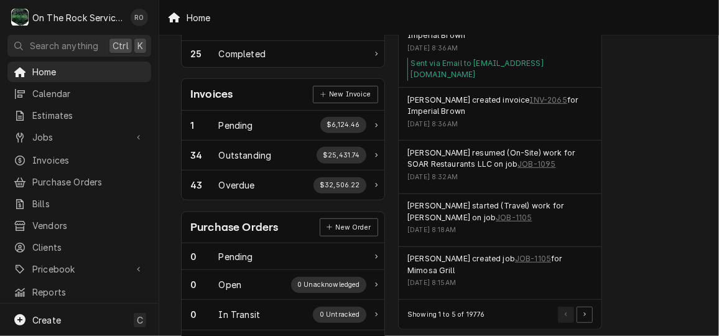
scroll to position [329, 0]
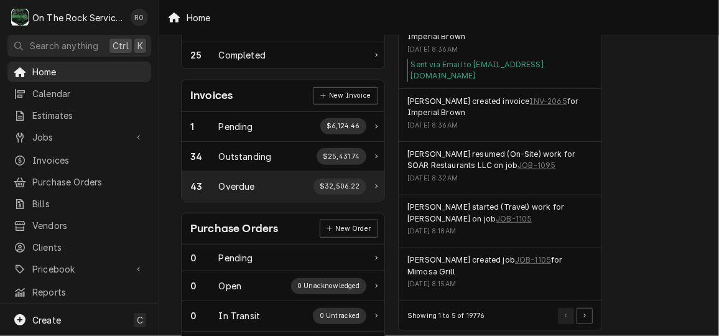
click at [280, 178] on div "43 Overdue $32,506.22" at bounding box center [278, 186] width 176 height 16
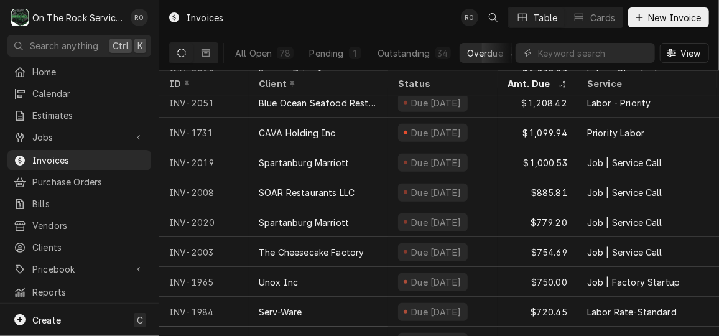
scroll to position [217, 0]
click at [613, 47] on input "Dynamic Content Wrapper" at bounding box center [593, 53] width 111 height 20
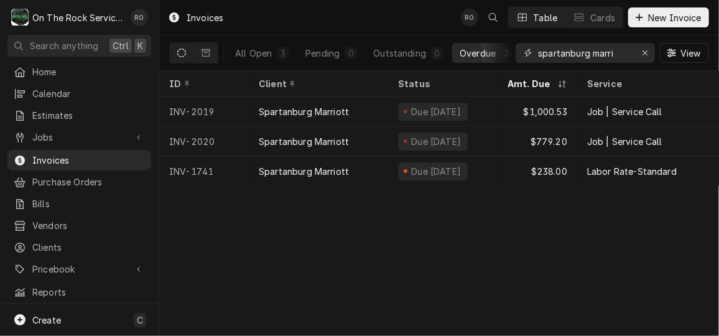
type input "spartanburg marri"
click at [119, 66] on span "Home" at bounding box center [88, 71] width 113 height 13
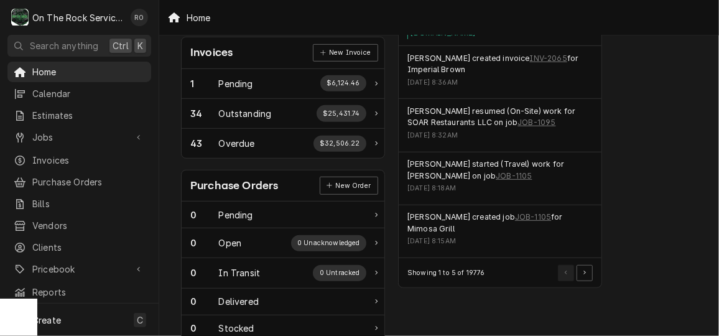
scroll to position [535, 0]
